Goal: Find contact information: Find contact information

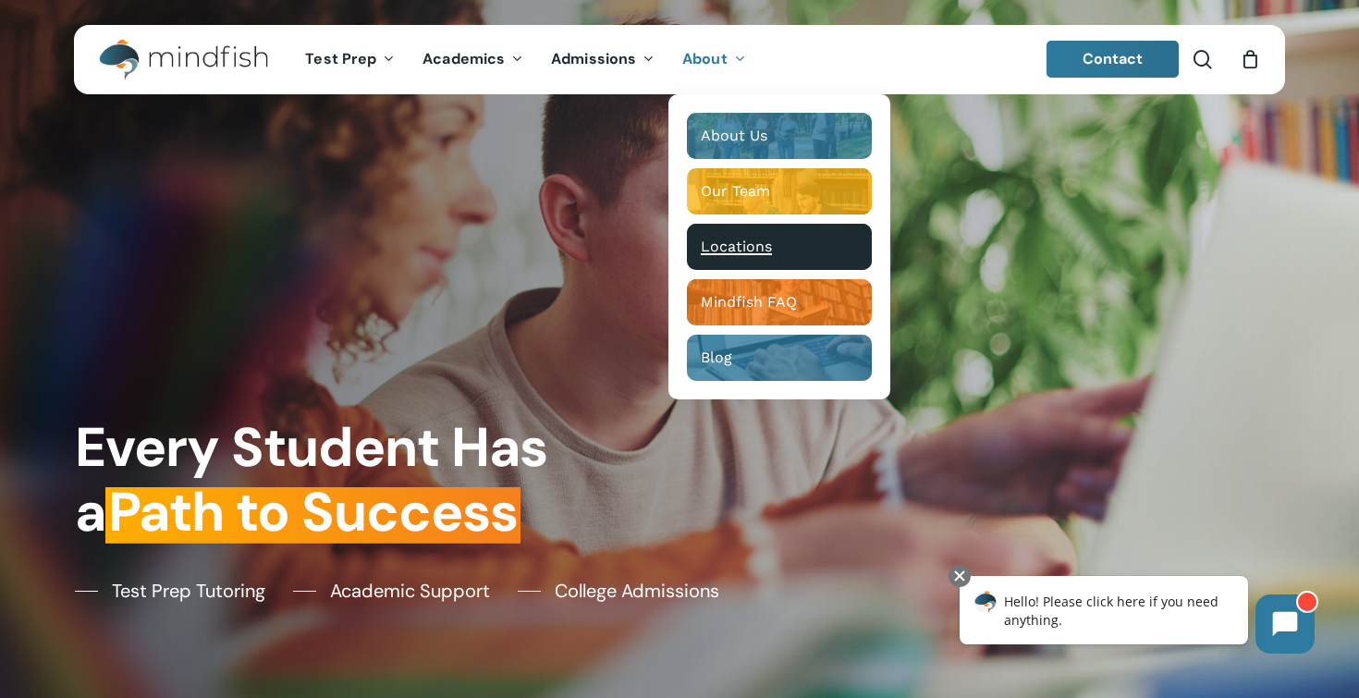
click at [710, 251] on span "Locations" at bounding box center [736, 247] width 71 height 18
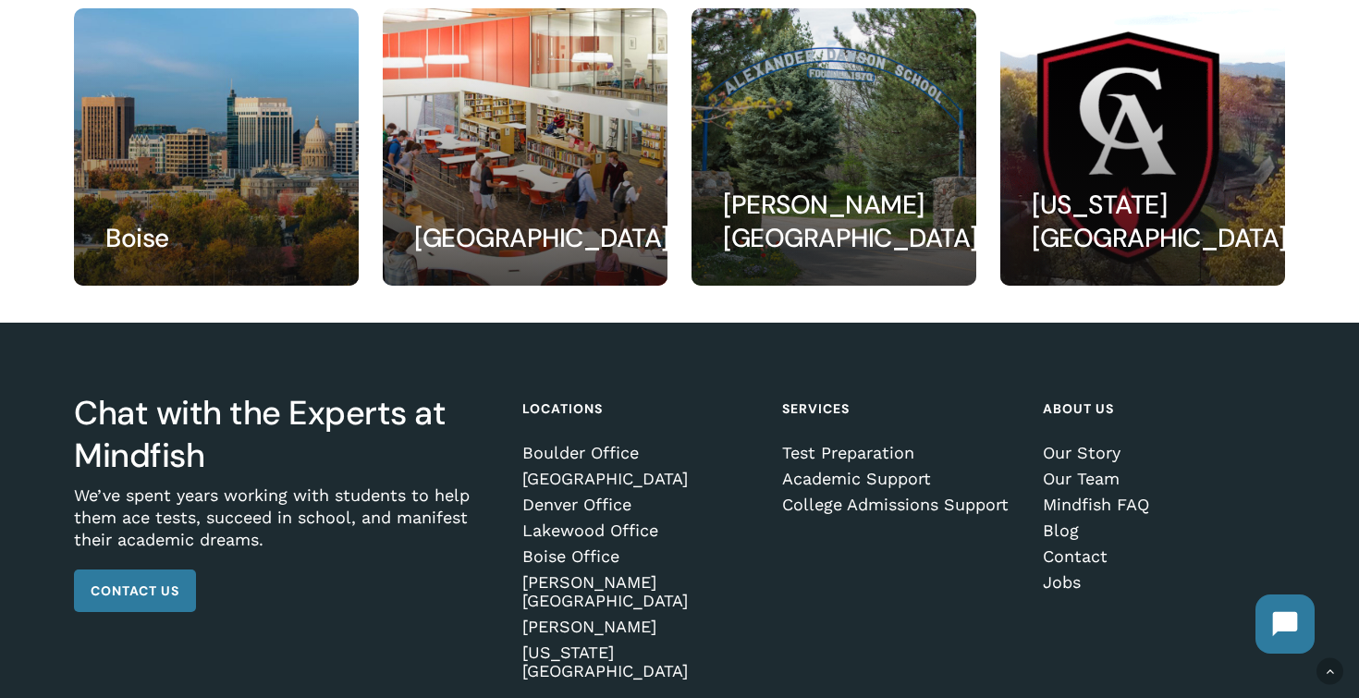
scroll to position [644, 0]
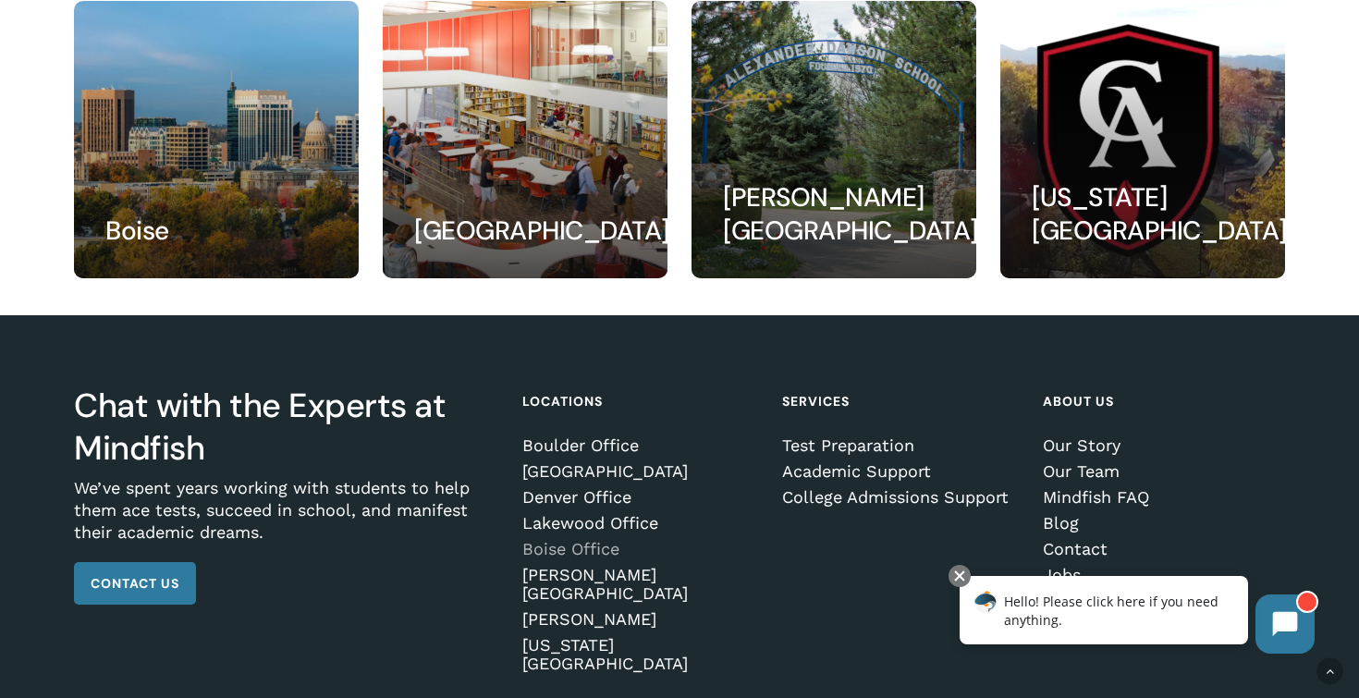
click at [559, 547] on link "Boise Office" at bounding box center [640, 549] width 236 height 18
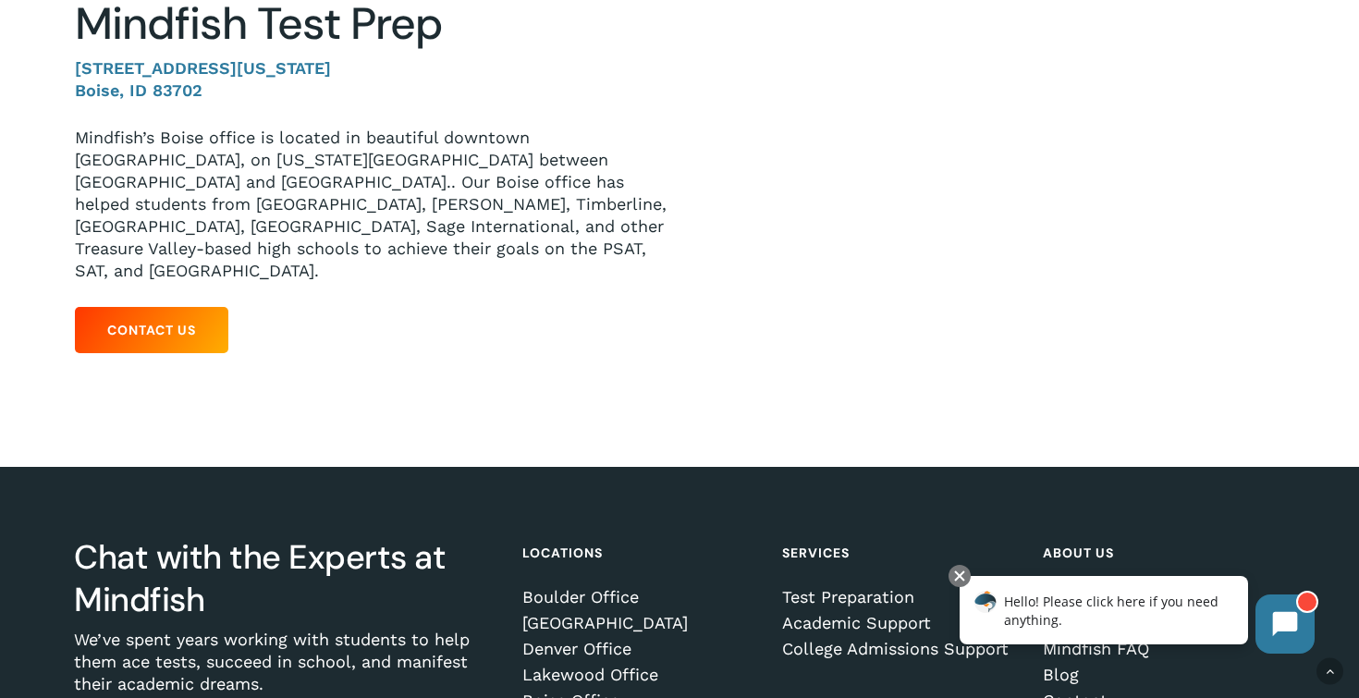
scroll to position [324, 0]
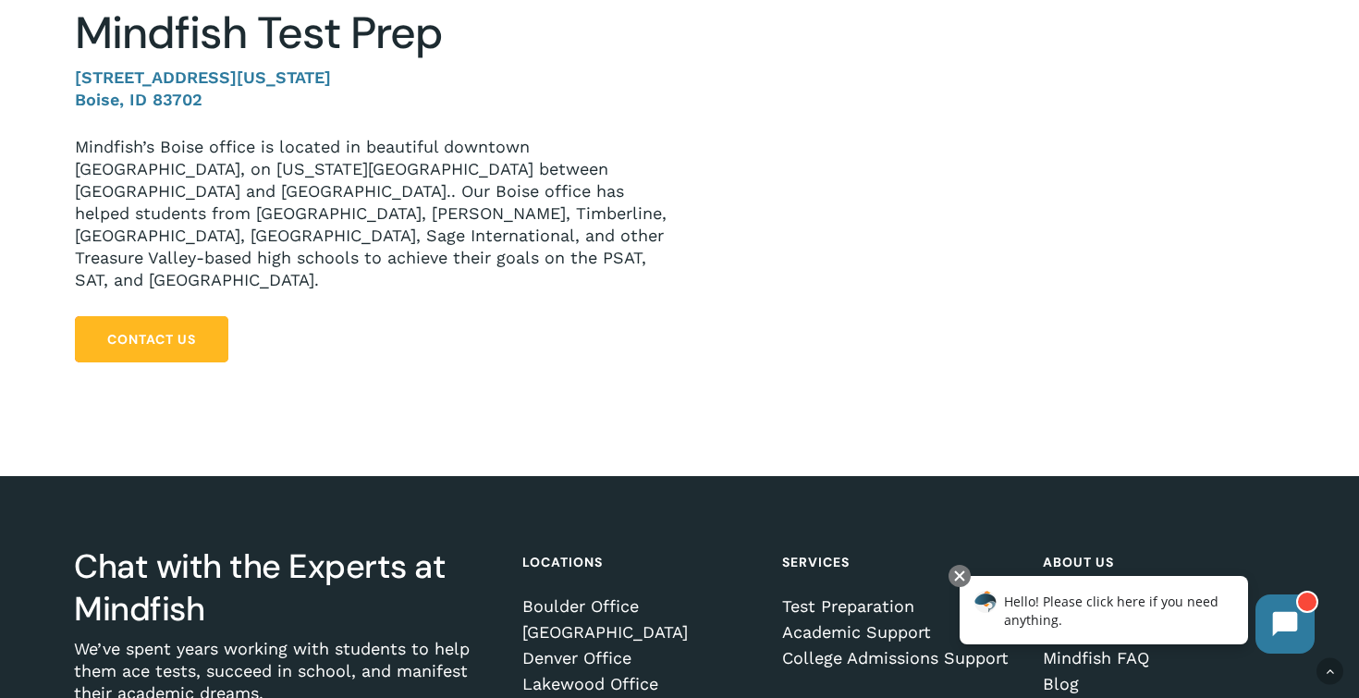
click at [150, 316] on link "Contact Us" at bounding box center [151, 339] width 153 height 46
